Goal: Transaction & Acquisition: Purchase product/service

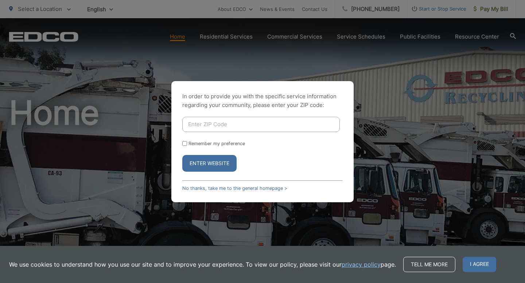
click at [203, 126] on input "Enter ZIP Code" at bounding box center [260, 124] width 157 height 15
type input "91945"
click at [182, 155] on button "Enter Website" at bounding box center [209, 163] width 54 height 17
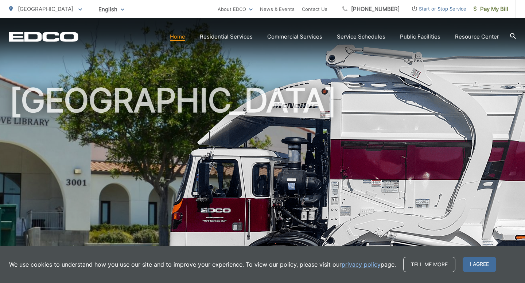
scroll to position [16, 0]
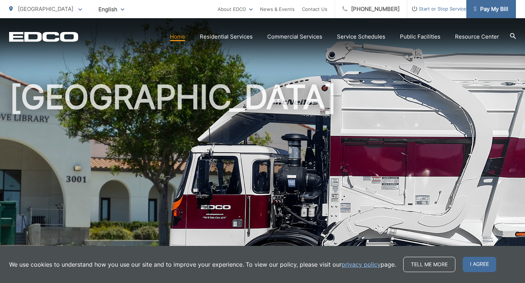
click at [488, 7] on span "Pay My Bill" at bounding box center [490, 9] width 35 height 9
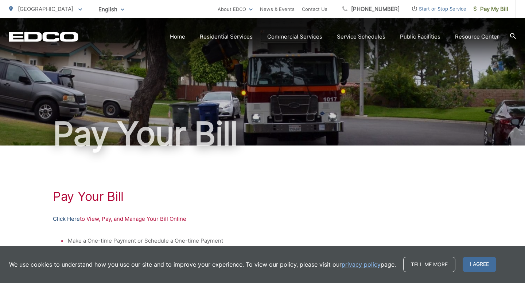
click at [67, 219] on link "Click Here" at bounding box center [66, 219] width 27 height 9
click at [312, 81] on div "Pay Your Bill" at bounding box center [262, 82] width 506 height 128
